Goal: Ask a question

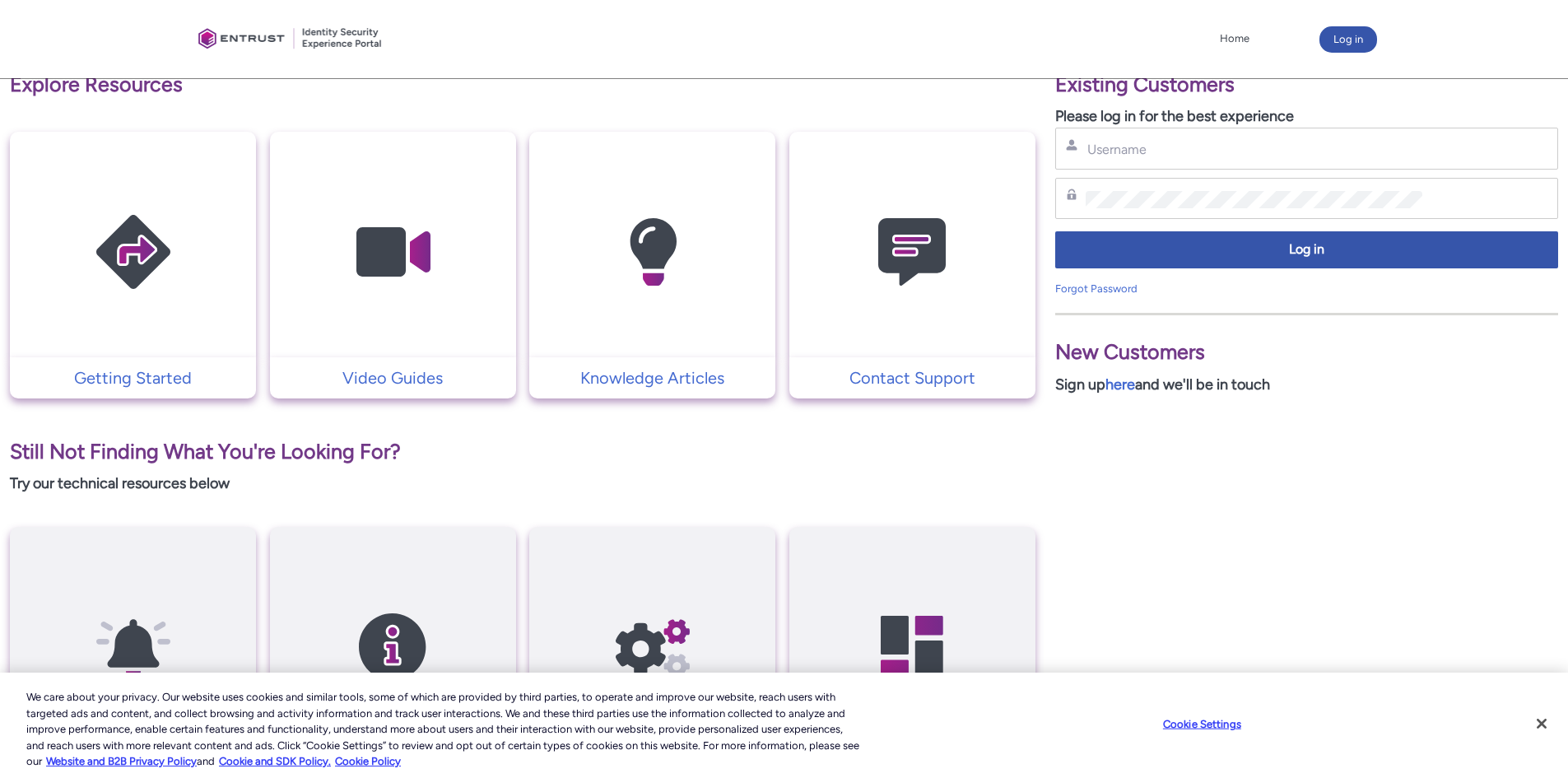
scroll to position [329, 0]
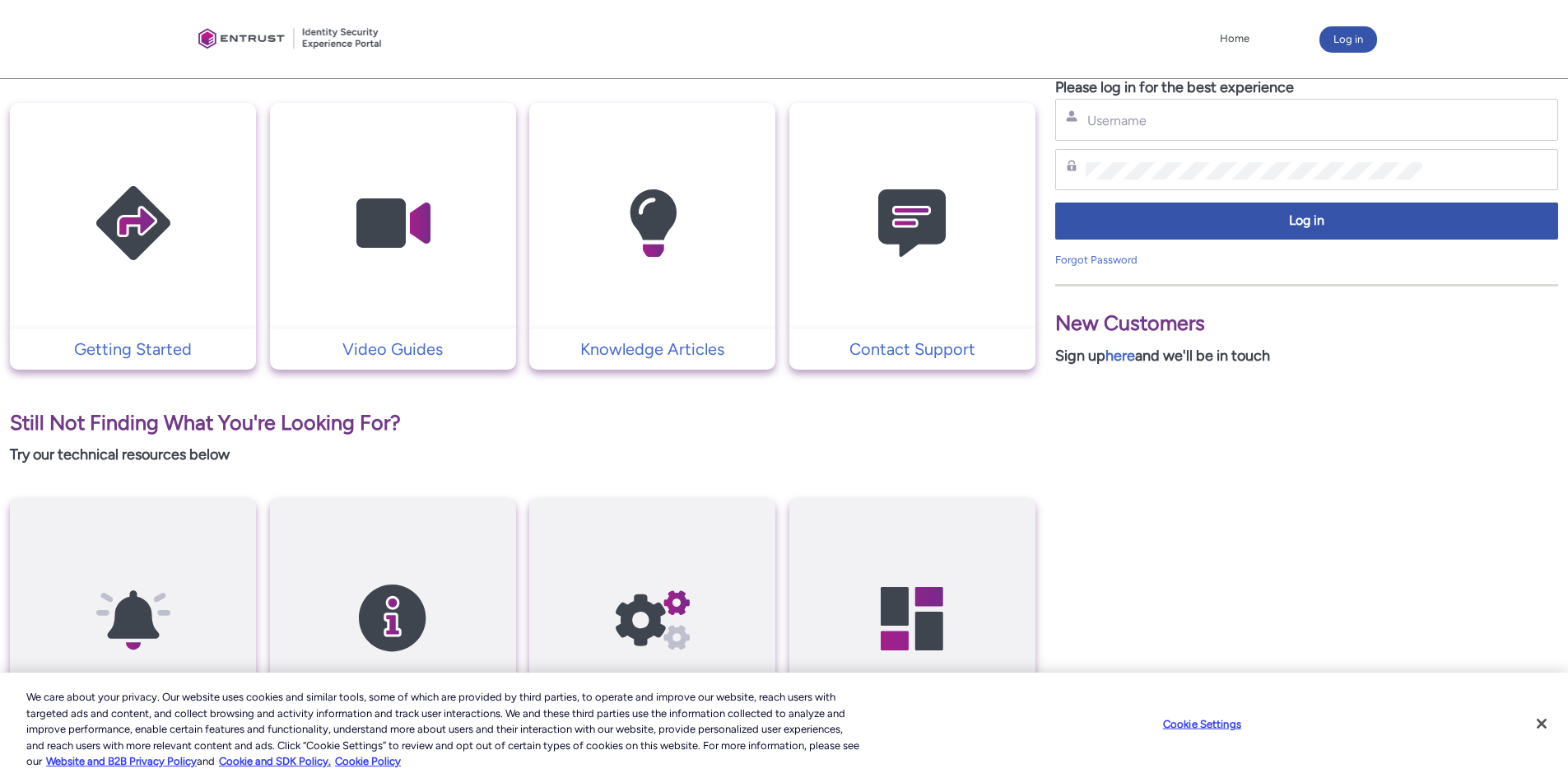
click at [917, 265] on img at bounding box center [911, 223] width 156 height 177
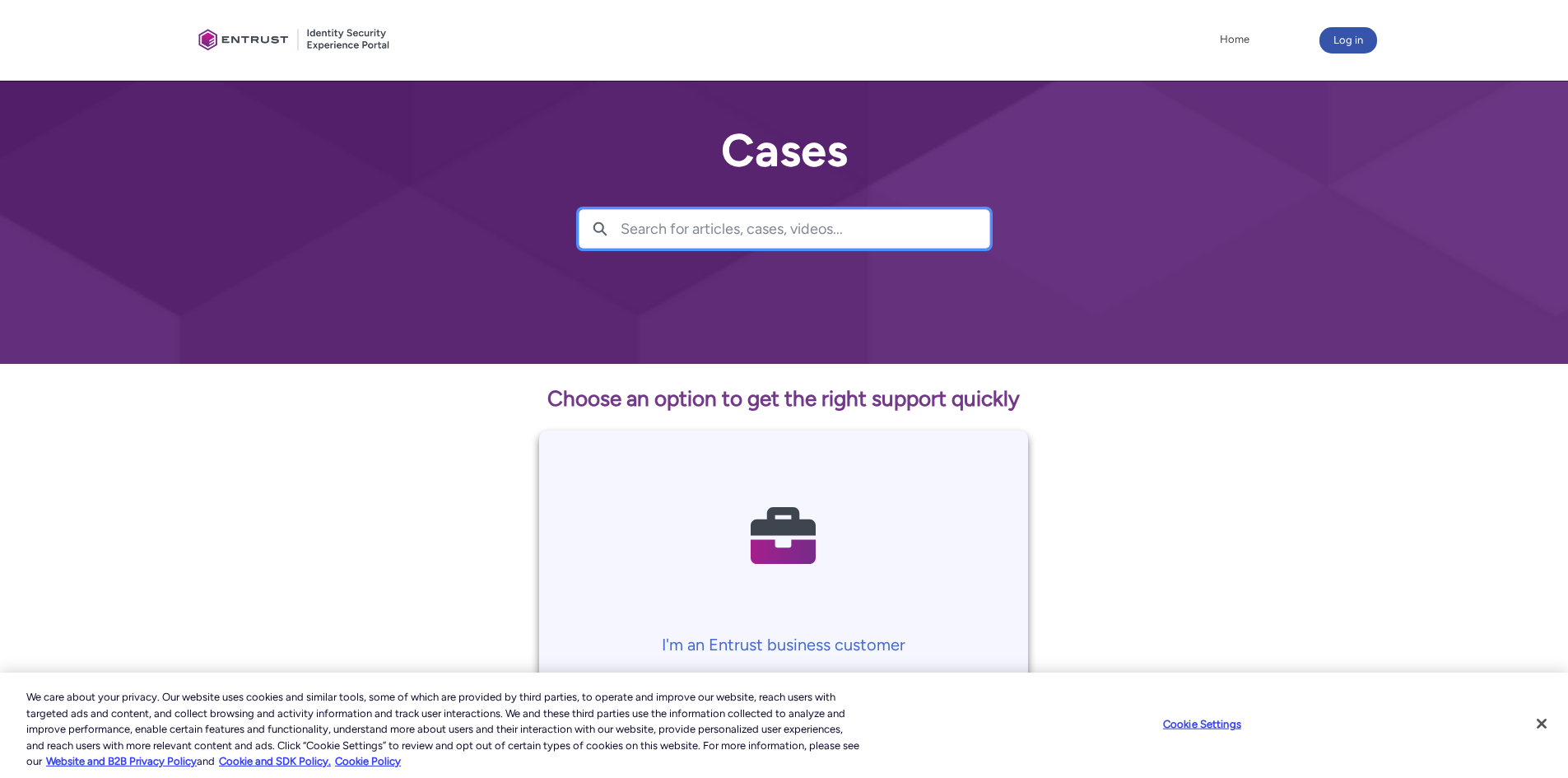
click at [744, 237] on input "Search for articles, cases, videos..." at bounding box center [805, 229] width 369 height 38
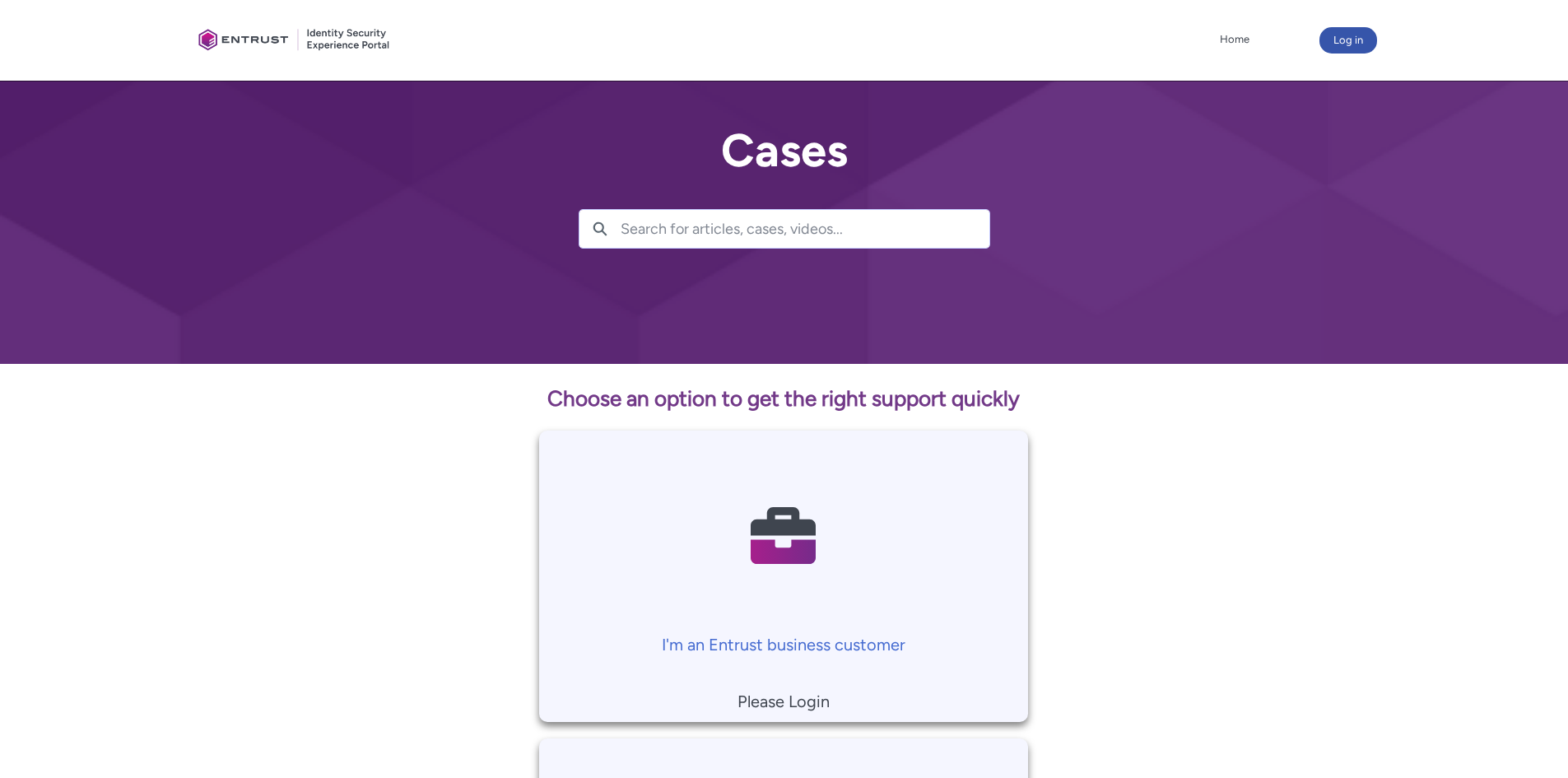
click at [756, 207] on div "Search Search " "" at bounding box center [784, 212] width 411 height 72
click at [750, 215] on input "Search for articles, cases, videos..." at bounding box center [805, 229] width 369 height 38
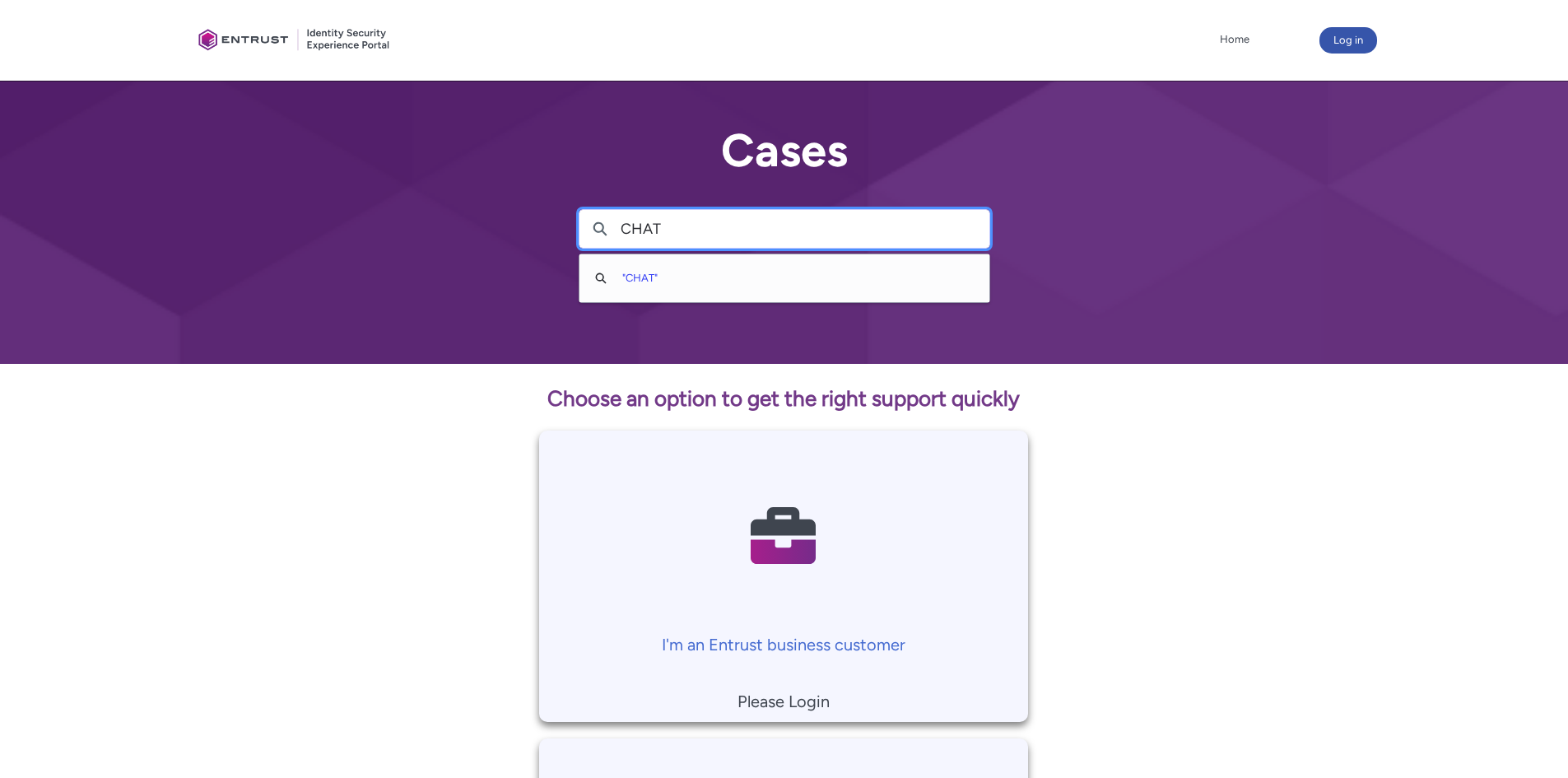
type input "CHAT"
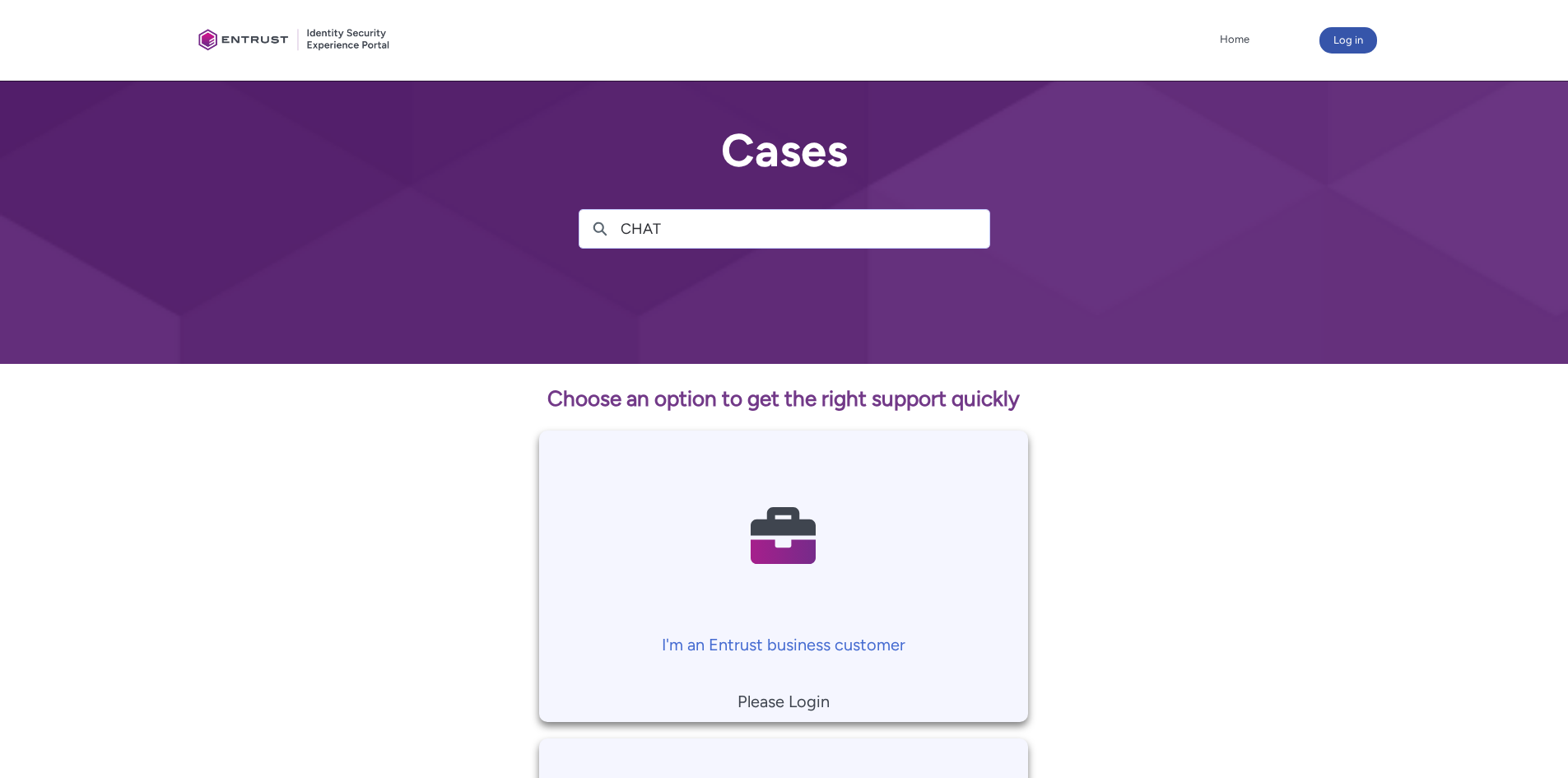
click at [725, 288] on div "Cases Search CHAT Search " CHAT "" at bounding box center [784, 182] width 1568 height 364
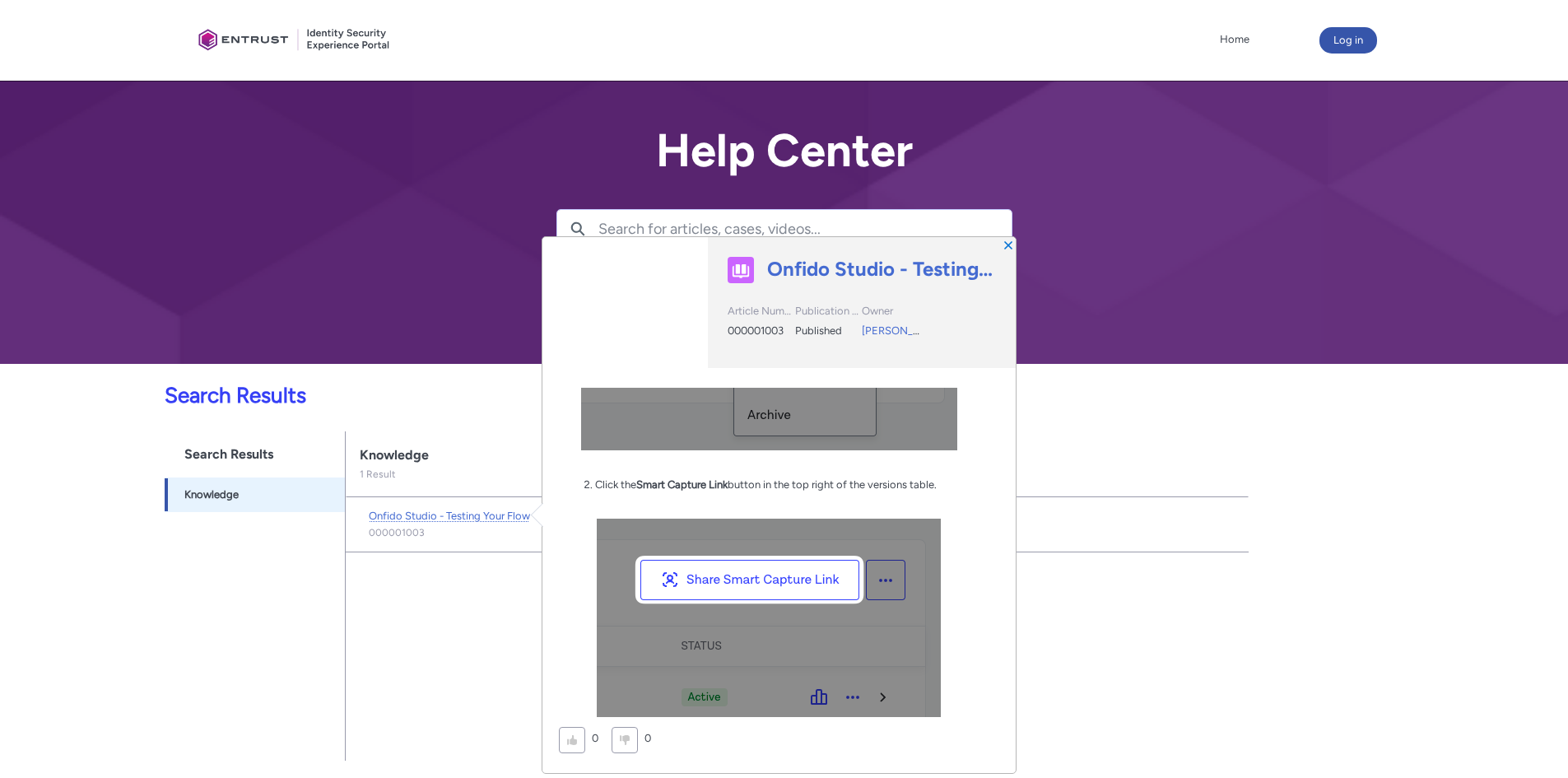
scroll to position [1481, 0]
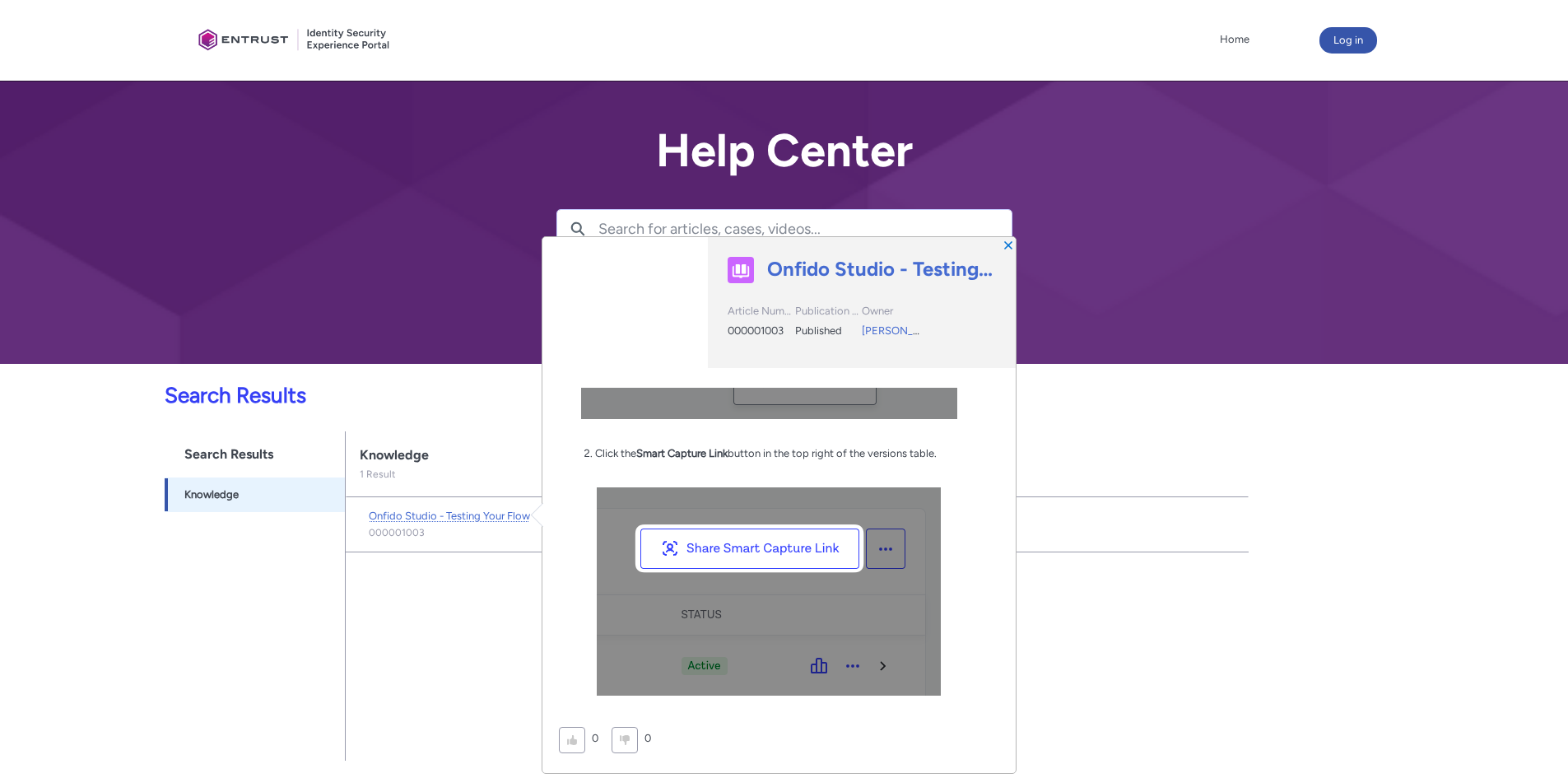
click at [798, 547] on img at bounding box center [768, 591] width 344 height 208
click at [733, 554] on img at bounding box center [768, 591] width 344 height 208
click at [1003, 246] on button "Close" at bounding box center [1008, 244] width 12 height 12
